Goal: Task Accomplishment & Management: Use online tool/utility

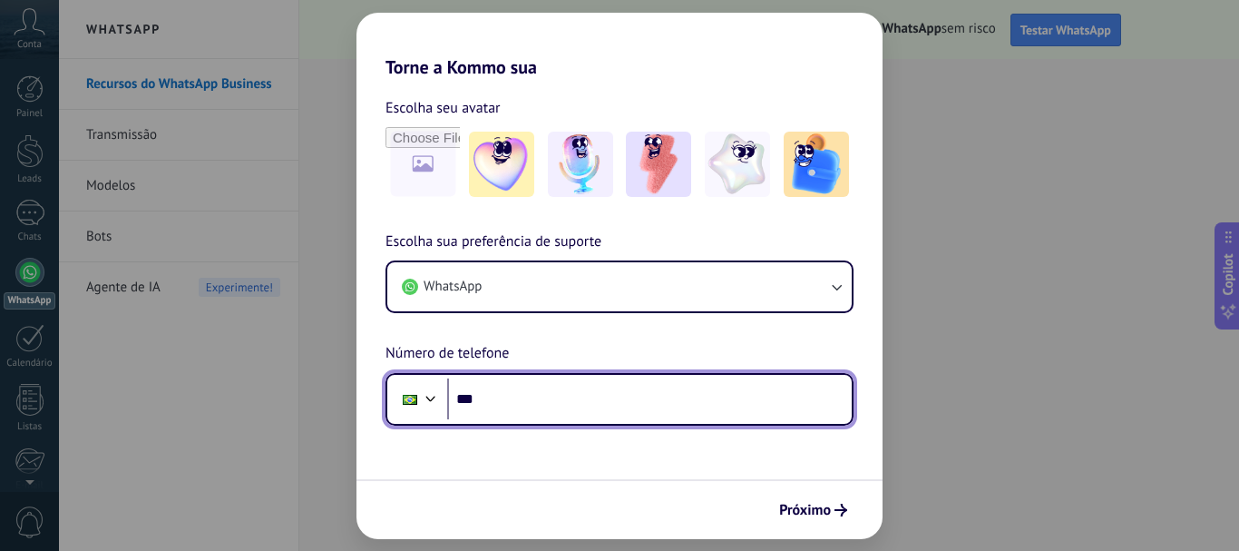
click at [485, 400] on input "***" at bounding box center [649, 399] width 405 height 42
click at [509, 398] on input "********" at bounding box center [649, 399] width 405 height 42
type input "**********"
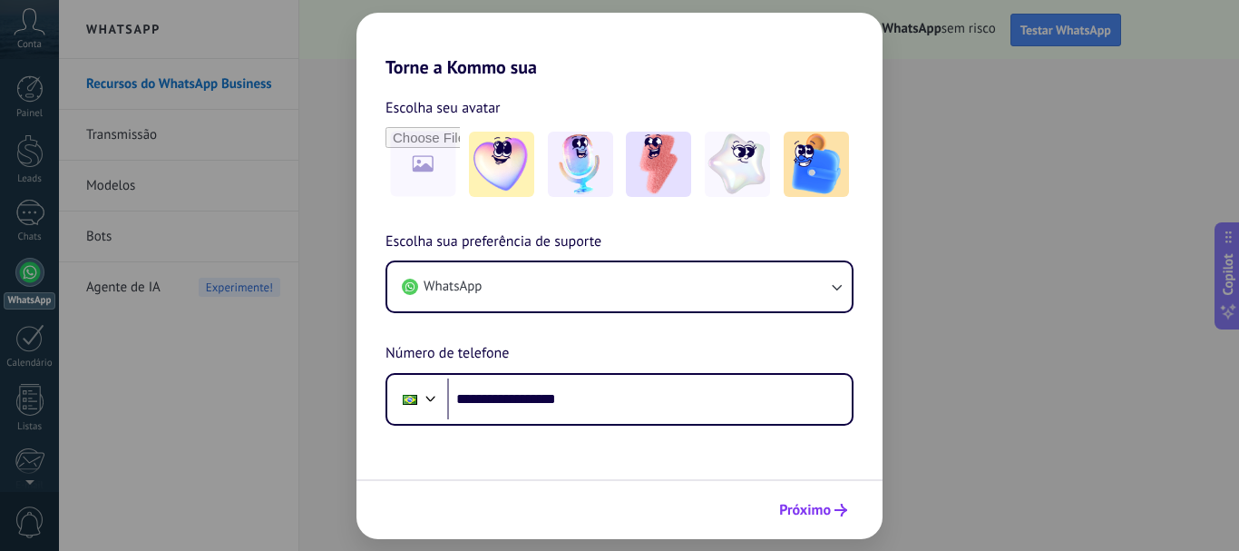
click at [808, 509] on span "Próximo" at bounding box center [805, 509] width 52 height 13
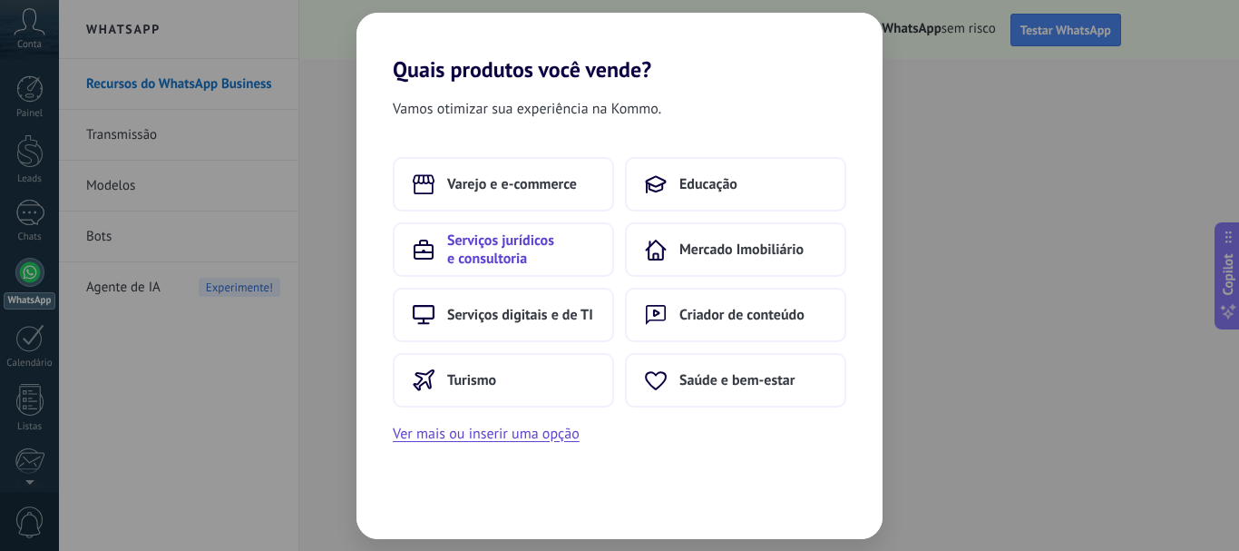
click at [488, 252] on span "Serviços jurídicos e consultoria" at bounding box center [520, 249] width 147 height 36
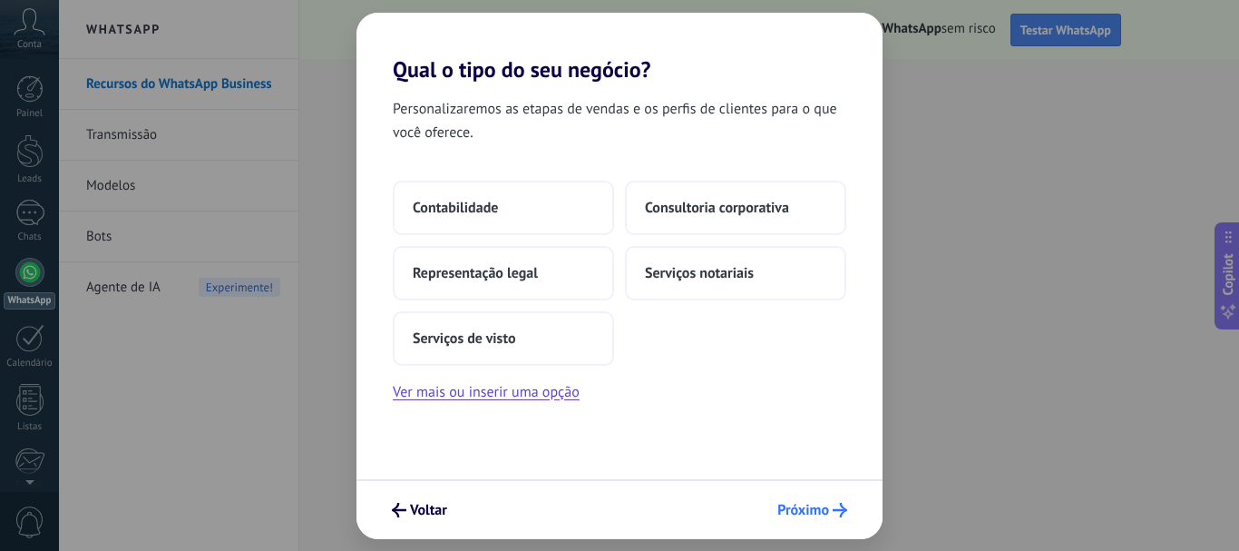
click at [798, 510] on span "Próximo" at bounding box center [803, 509] width 52 height 13
click at [483, 269] on span "Representação legal" at bounding box center [475, 273] width 125 height 18
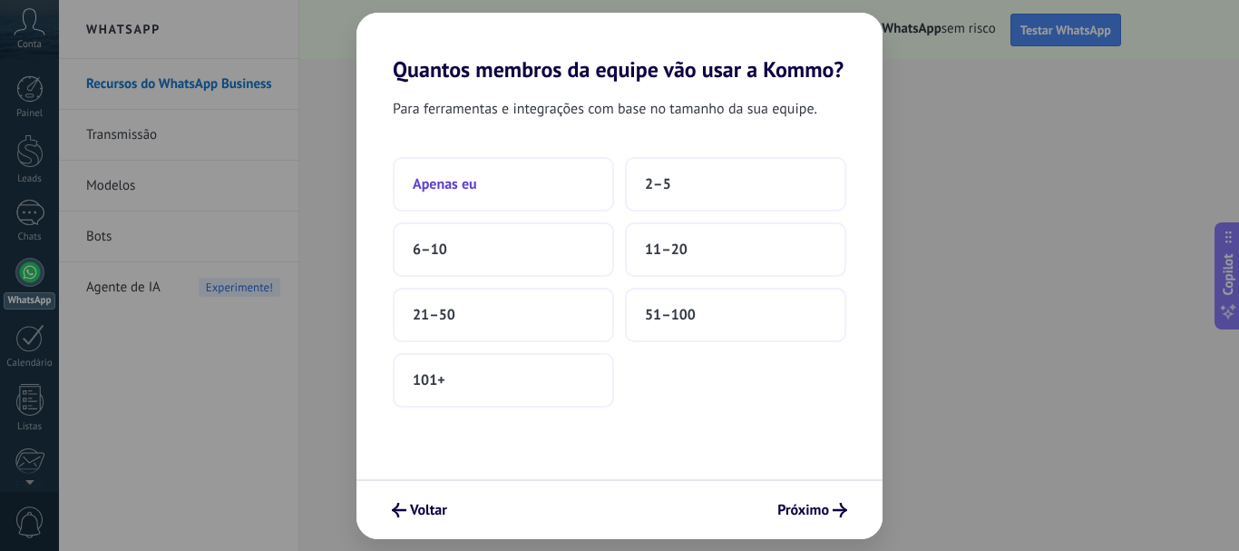
click at [445, 180] on span "Apenas eu" at bounding box center [445, 184] width 64 height 18
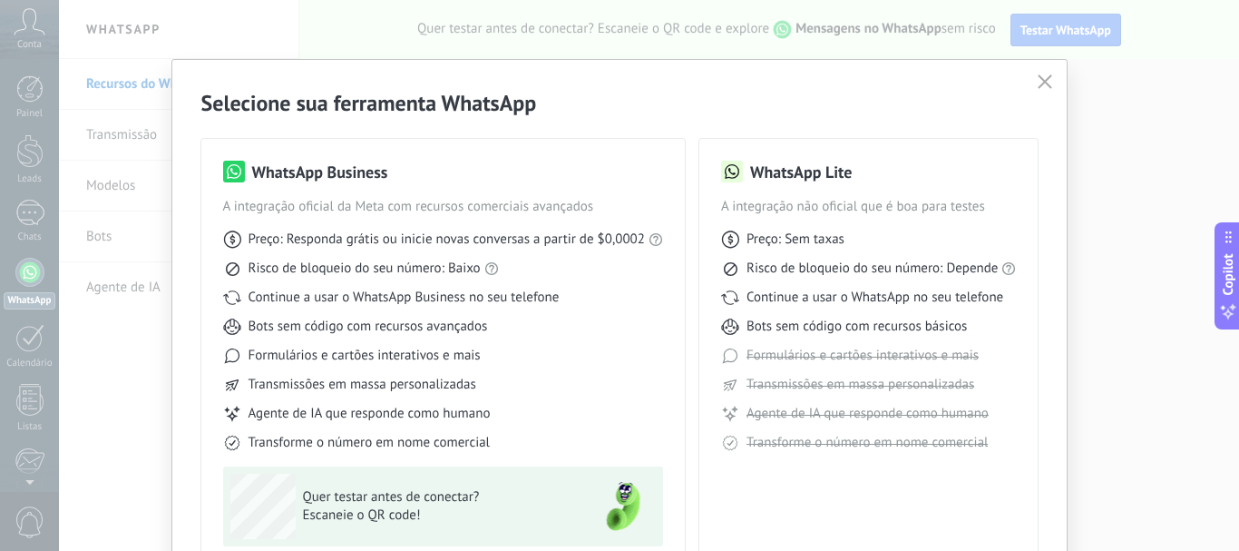
scroll to position [161, 0]
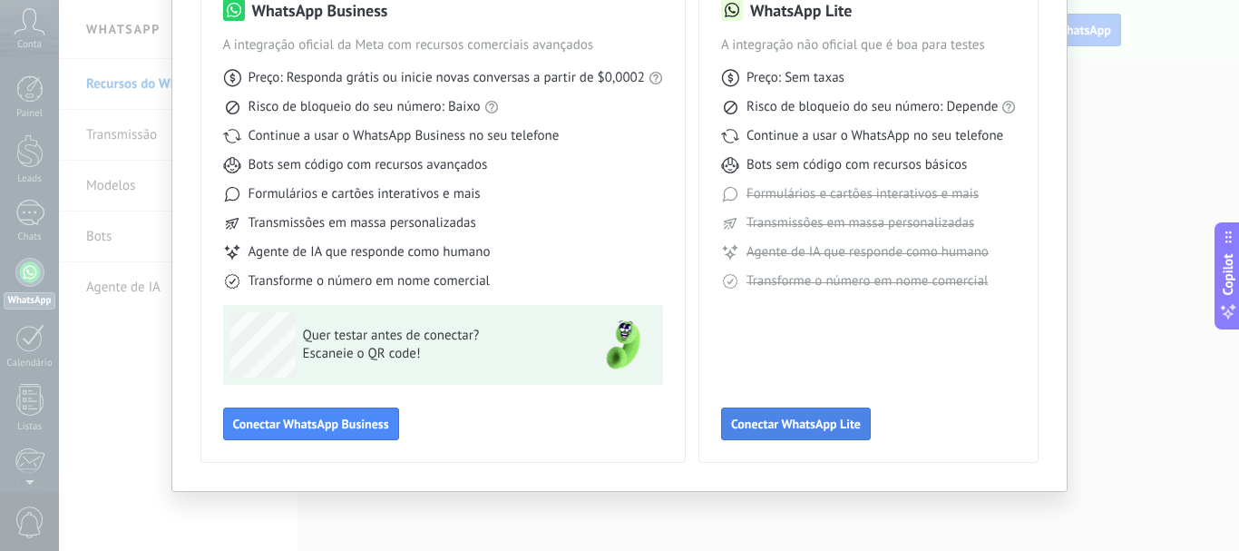
click at [785, 421] on span "Conectar WhatsApp Lite" at bounding box center [796, 423] width 130 height 13
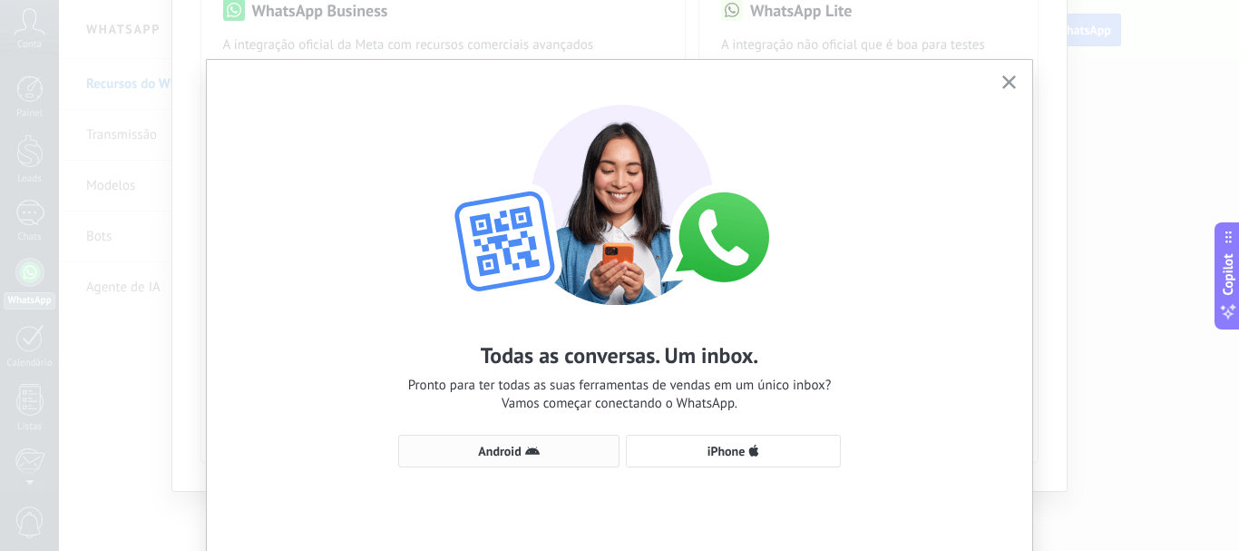
click at [512, 446] on span "Android" at bounding box center [499, 450] width 43 height 13
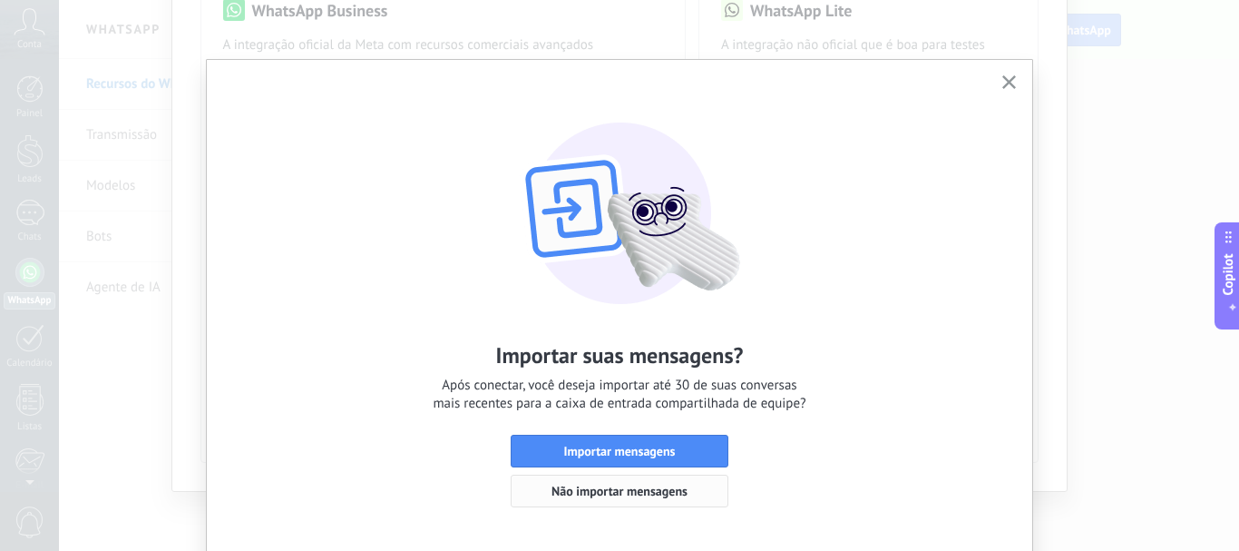
click at [642, 488] on span "Não importar mensagens" at bounding box center [619, 490] width 136 height 13
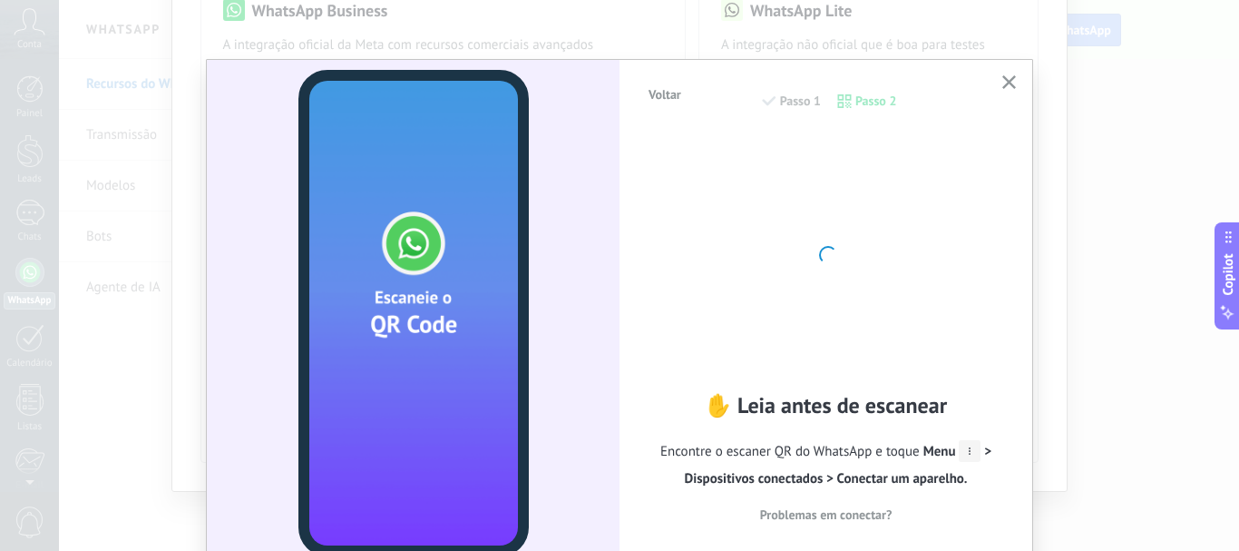
scroll to position [75, 0]
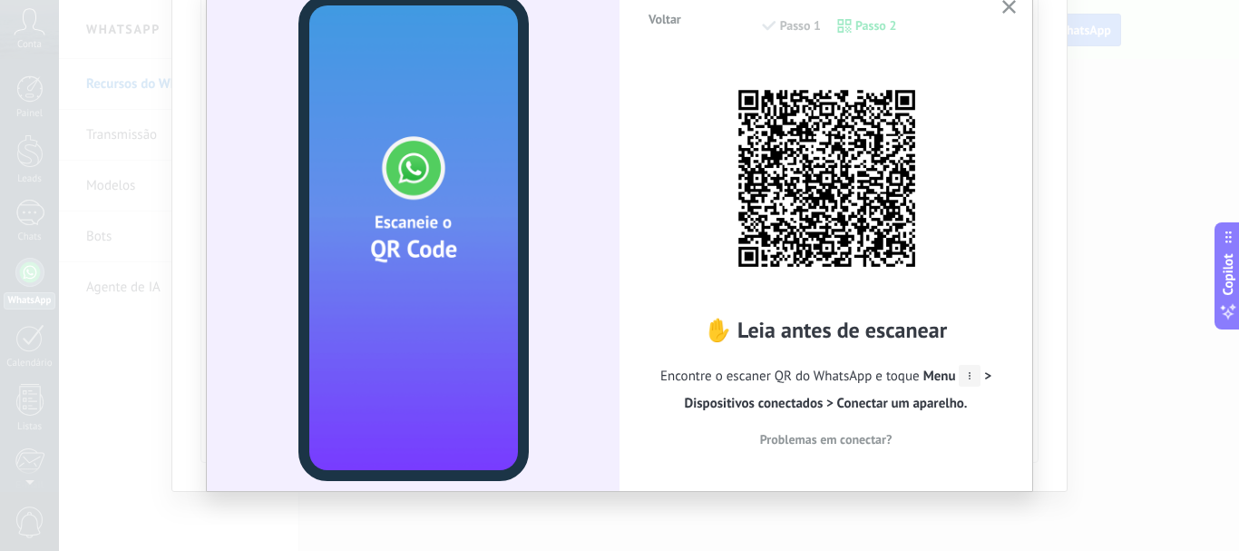
click at [1089, 432] on div "Voltar Passo 1 Passo 2 ✋ Leia antes de escanear Encontre o escaner QR do WhatsA…" at bounding box center [619, 275] width 1239 height 551
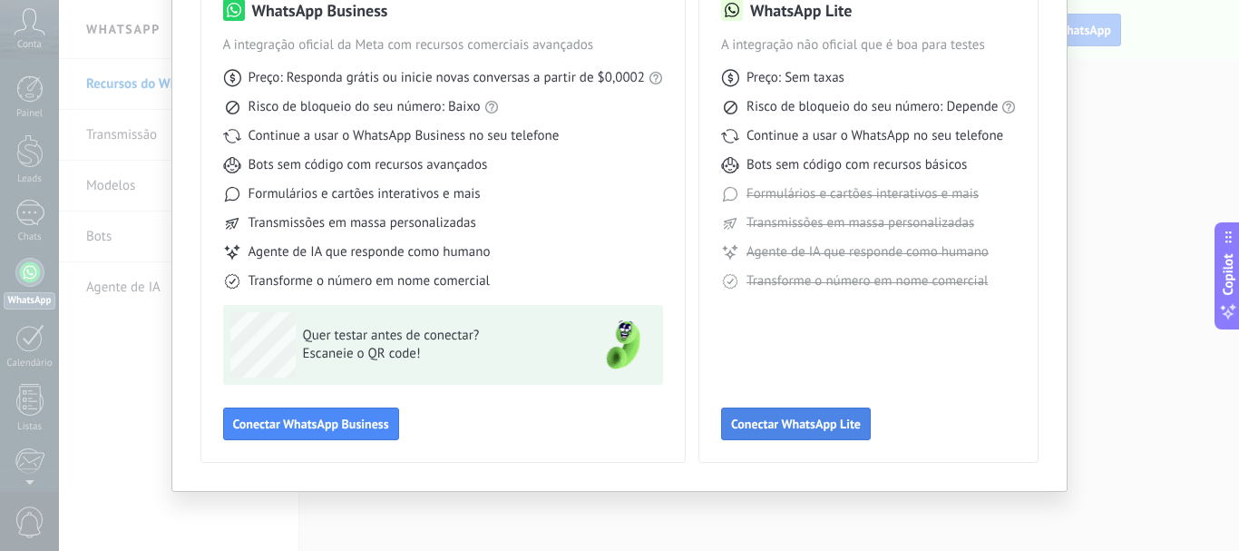
click at [795, 422] on span "Conectar WhatsApp Lite" at bounding box center [796, 423] width 130 height 13
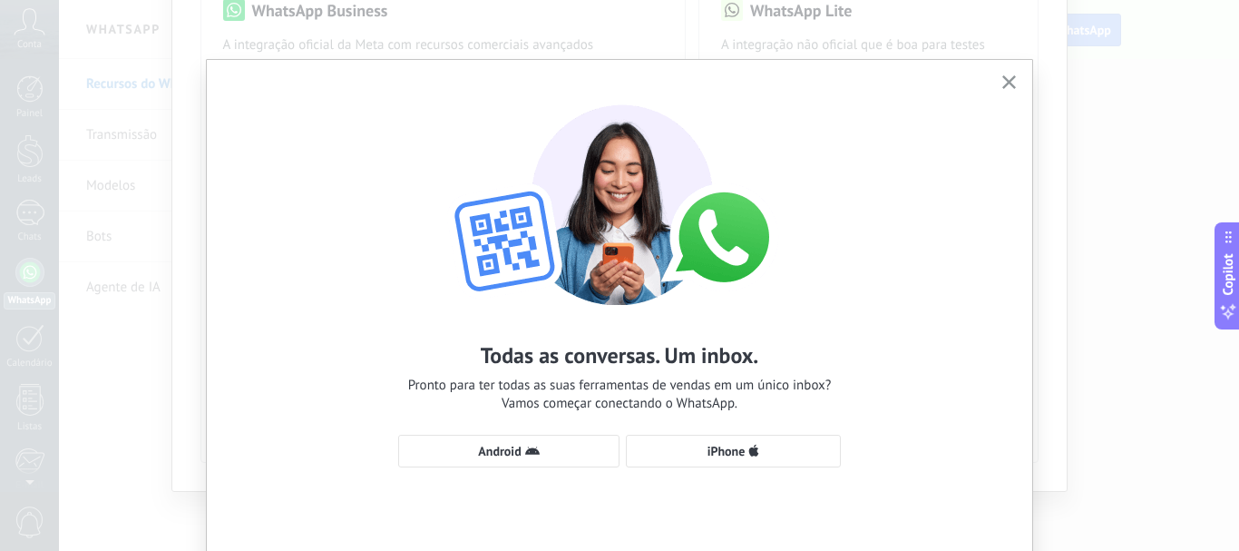
click at [1035, 469] on div "Todas as conversas. Um inbox. Pronto para ter todas as suas ferramentas de vend…" at bounding box center [619, 275] width 1239 height 551
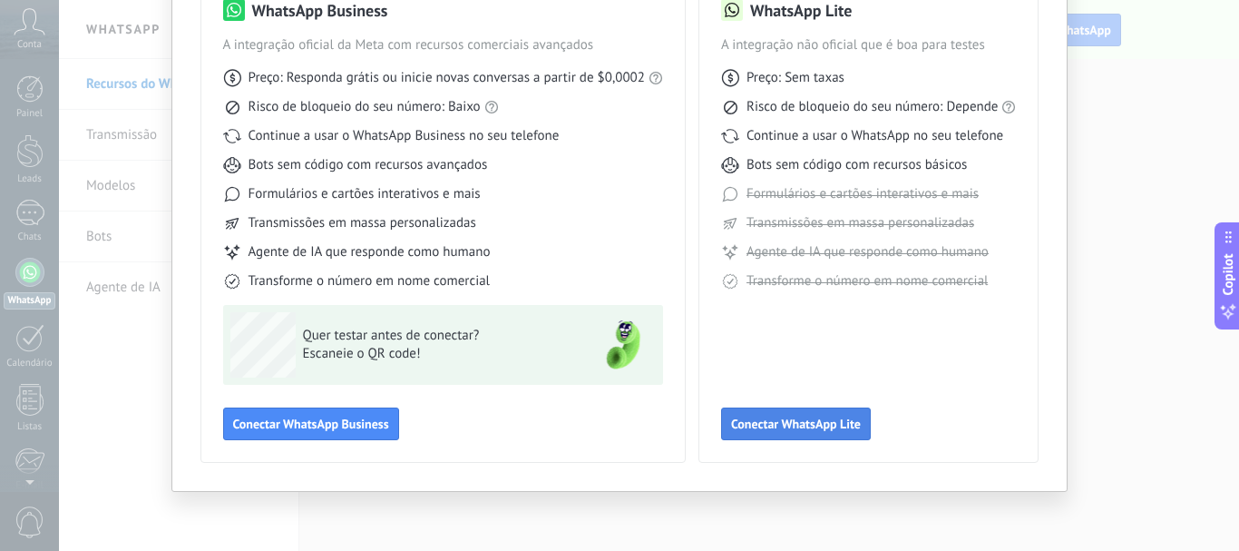
click at [804, 409] on button "Conectar WhatsApp Lite" at bounding box center [796, 423] width 150 height 33
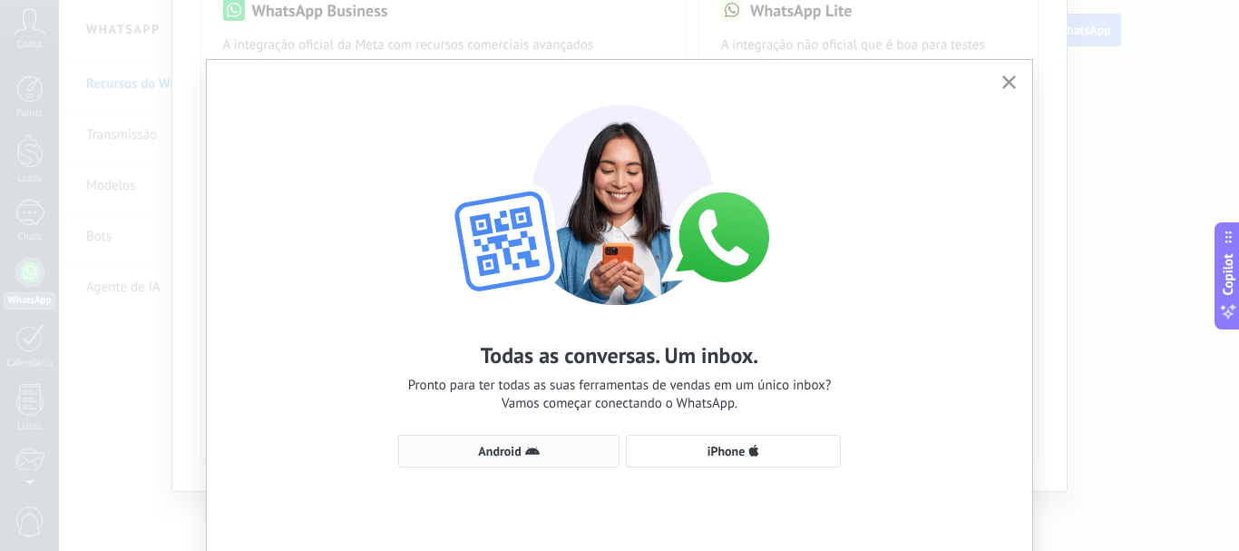
click at [492, 451] on span "Android" at bounding box center [499, 450] width 43 height 13
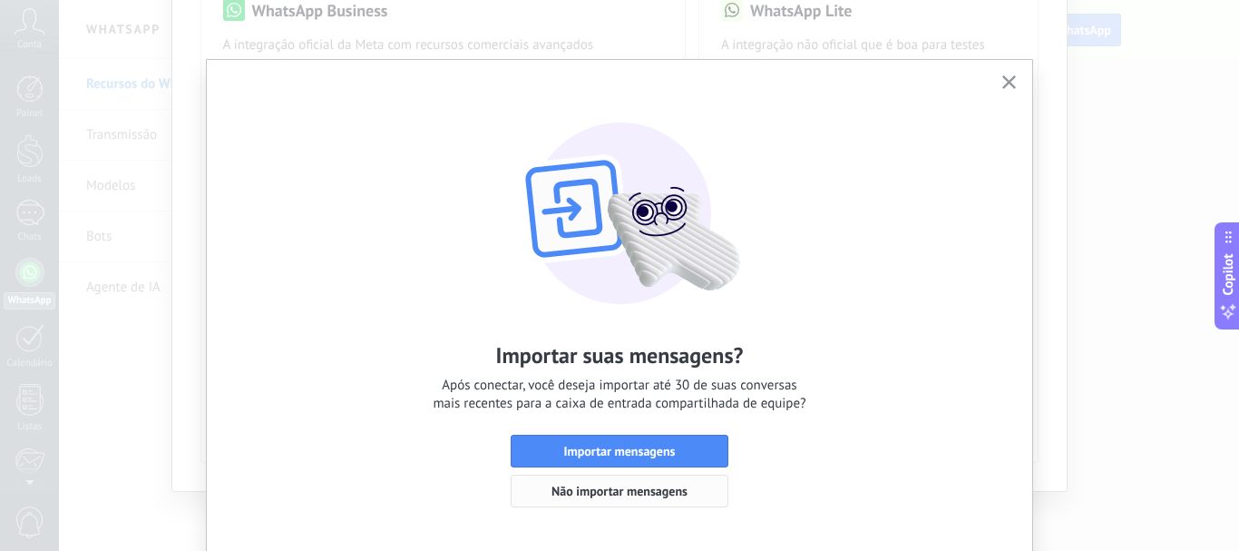
click at [642, 494] on span "Não importar mensagens" at bounding box center [619, 490] width 136 height 13
